Goal: Task Accomplishment & Management: Use online tool/utility

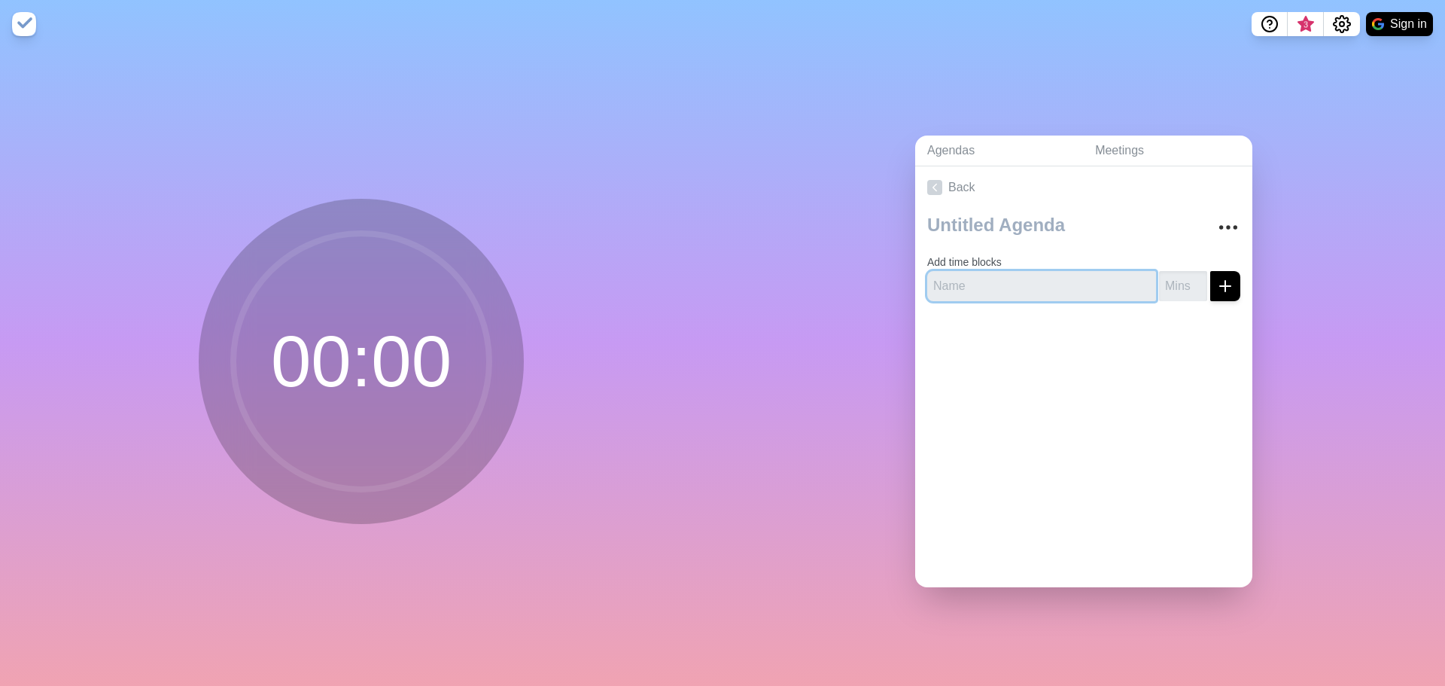
click at [1088, 278] on input "text" at bounding box center [1041, 286] width 229 height 30
type input "Break"
type input "15"
click at [1216, 277] on icon "submit" at bounding box center [1225, 286] width 18 height 18
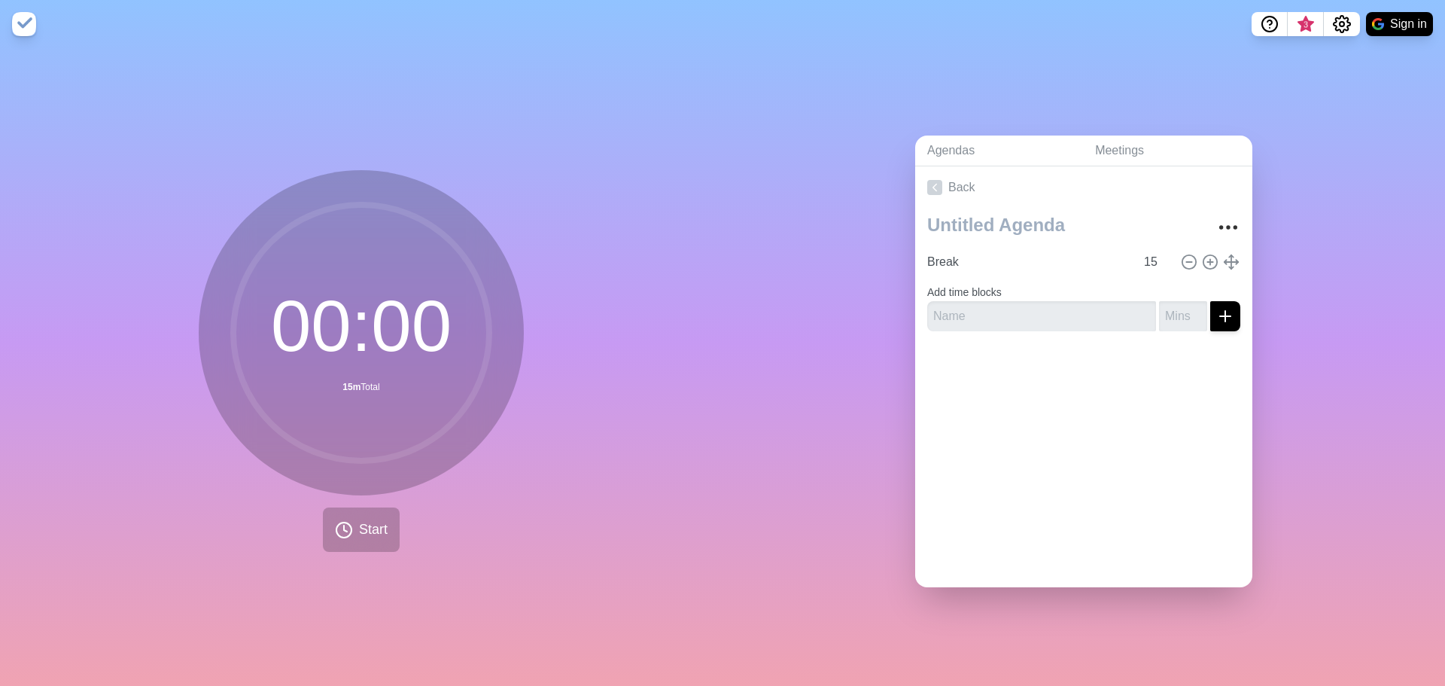
click at [17, 23] on img at bounding box center [24, 24] width 24 height 24
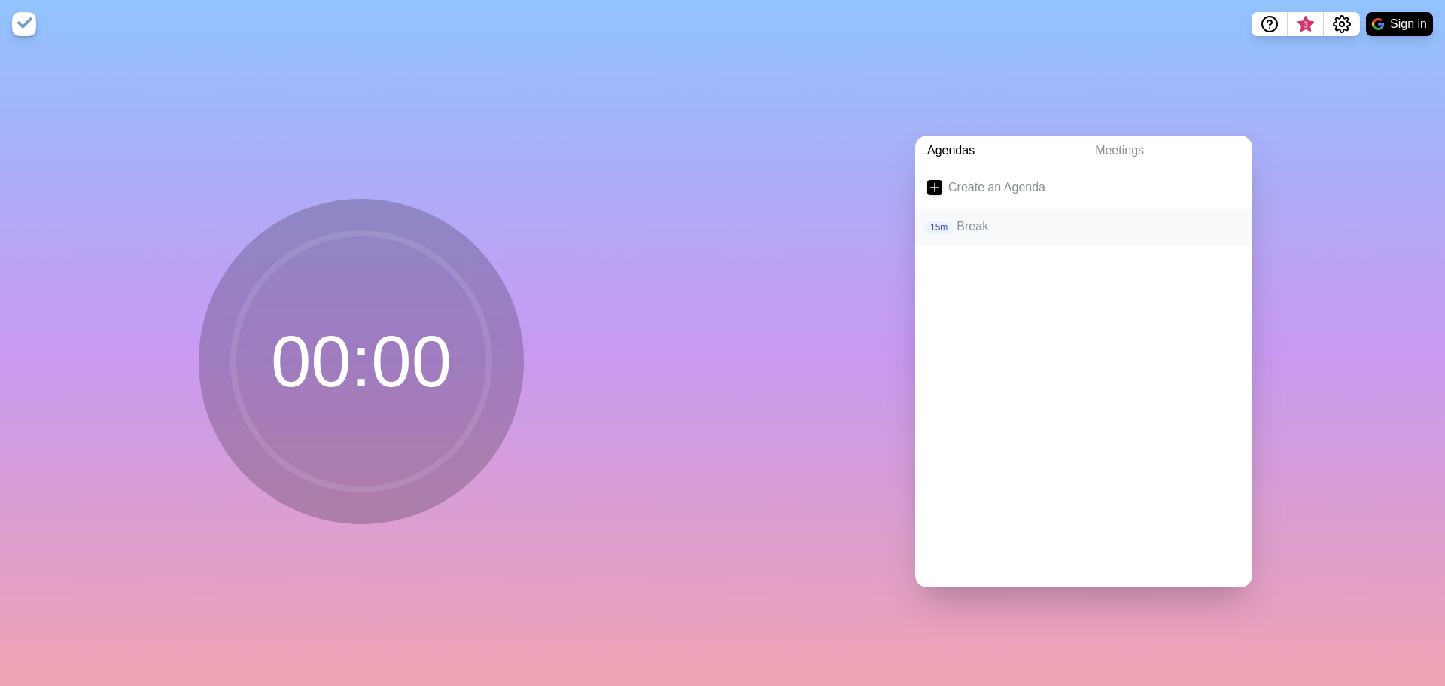
click at [970, 218] on p "Break" at bounding box center [1099, 227] width 284 height 18
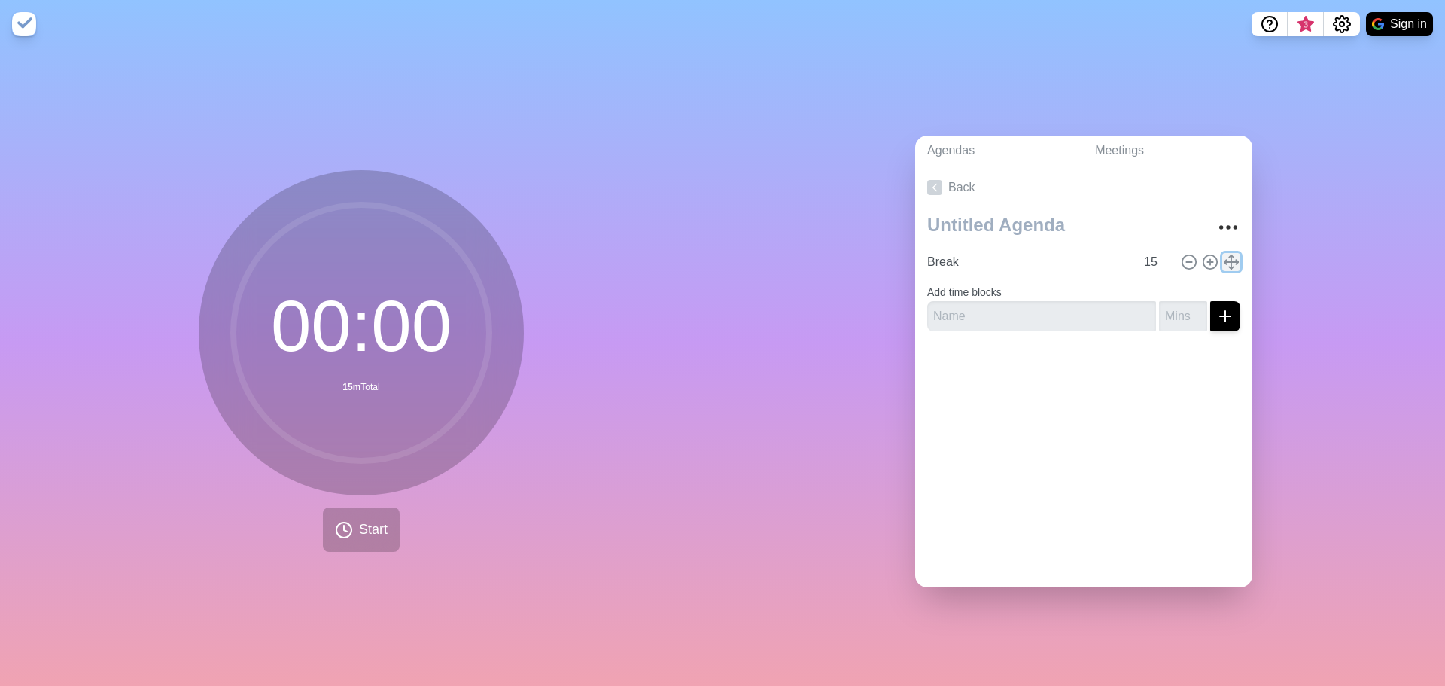
click at [1229, 266] on polyline at bounding box center [1231, 267] width 5 height 2
click at [1216, 219] on icon "More" at bounding box center [1228, 227] width 24 height 24
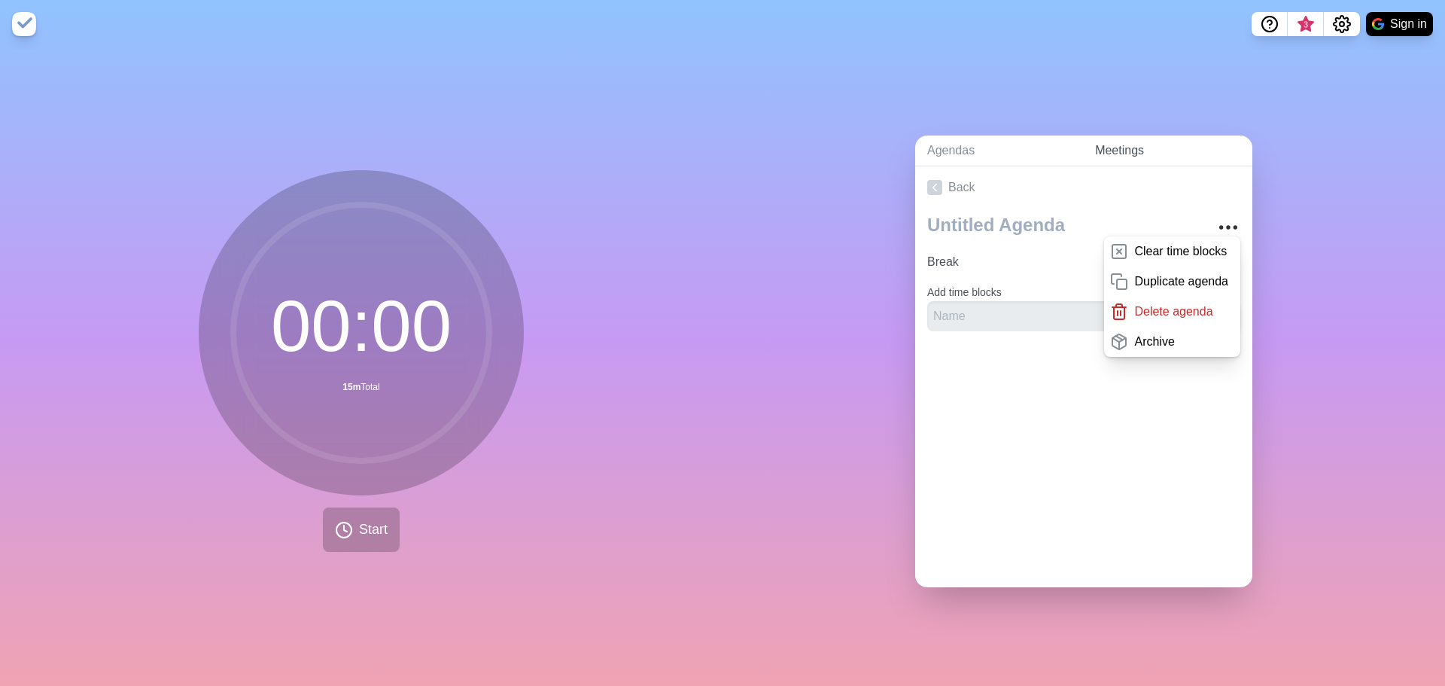
click at [1103, 143] on link "Meetings" at bounding box center [1167, 150] width 169 height 31
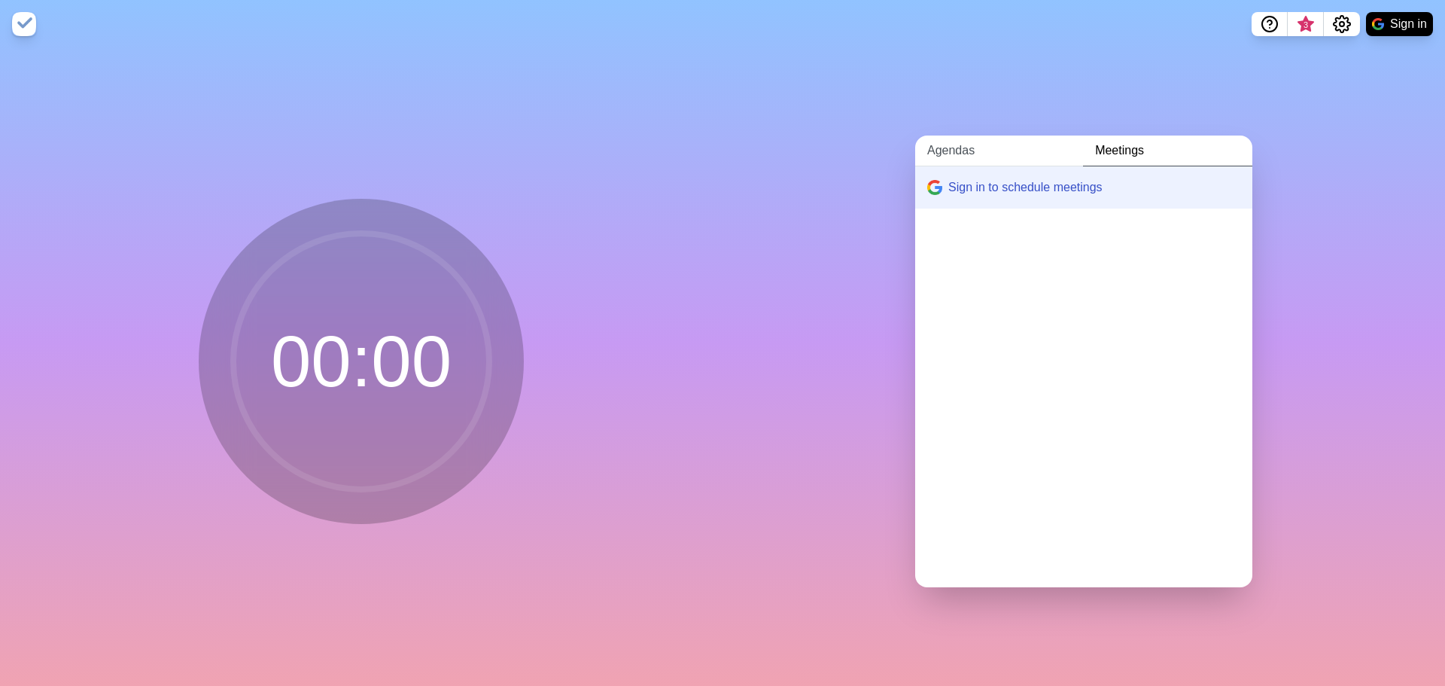
click at [947, 143] on link "Agendas" at bounding box center [999, 150] width 168 height 31
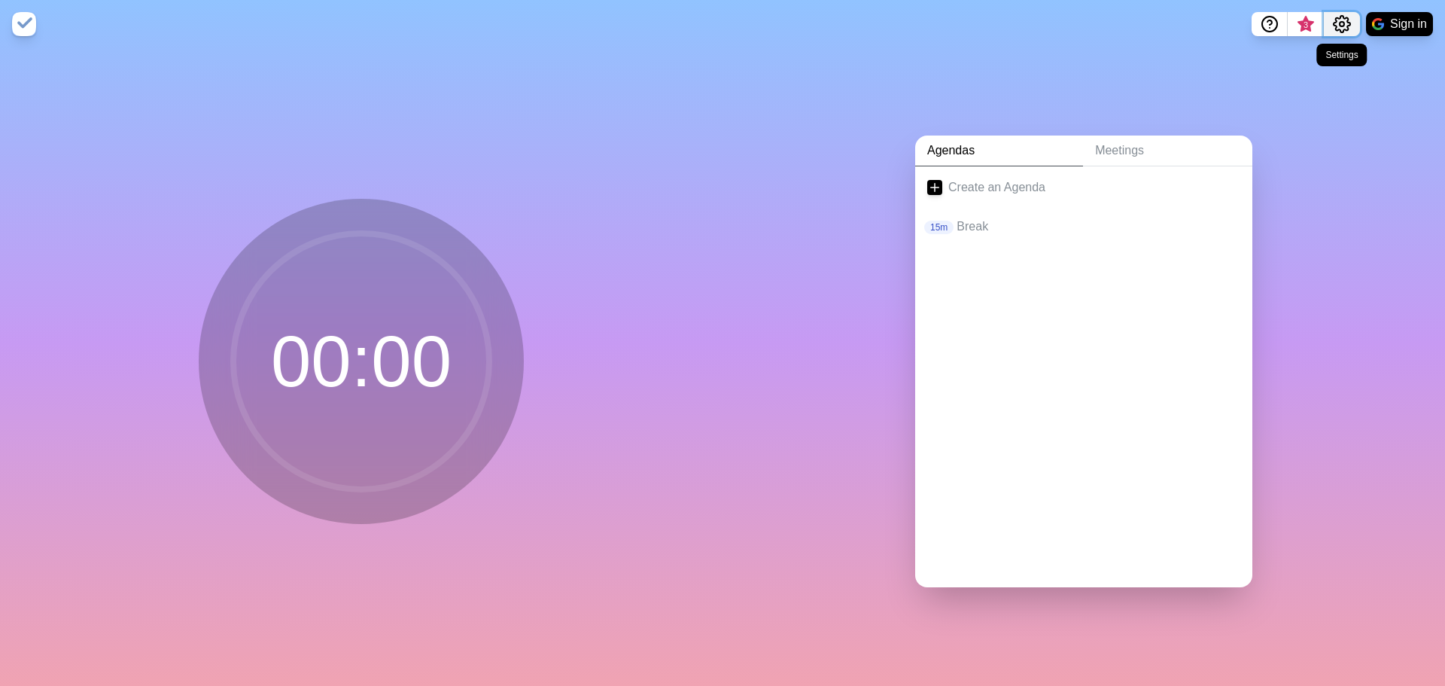
click at [1338, 21] on icon "Settings" at bounding box center [1342, 24] width 18 height 18
click at [1354, 376] on div "Agendas Meetings Create an Agenda 15m Break" at bounding box center [1084, 367] width 723 height 638
